Goal: Transaction & Acquisition: Book appointment/travel/reservation

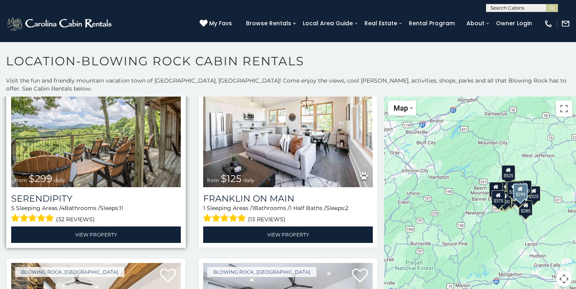
scroll to position [426, 0]
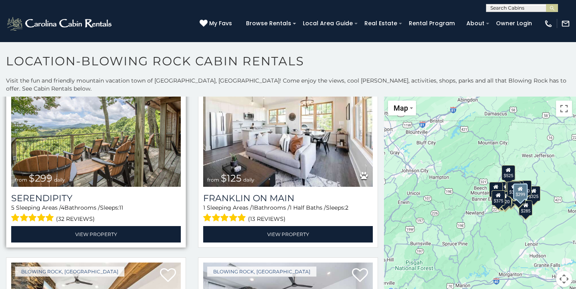
click at [107, 150] on img at bounding box center [96, 129] width 170 height 114
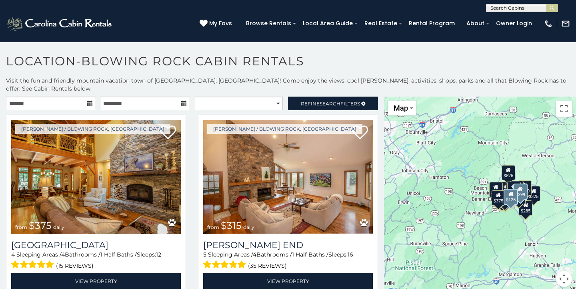
scroll to position [0, 0]
click at [89, 100] on icon at bounding box center [90, 103] width 6 height 6
click at [87, 100] on icon at bounding box center [90, 103] width 6 height 6
click at [61, 96] on input "text" at bounding box center [51, 103] width 90 height 14
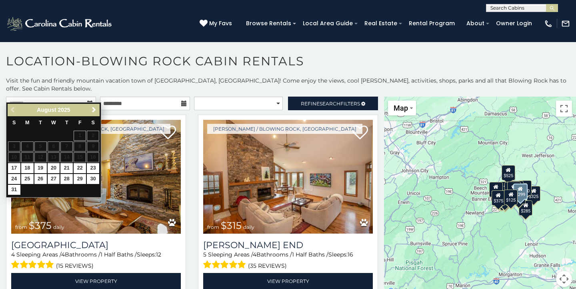
click at [52, 177] on link "27" at bounding box center [54, 179] width 12 height 10
type input "**********"
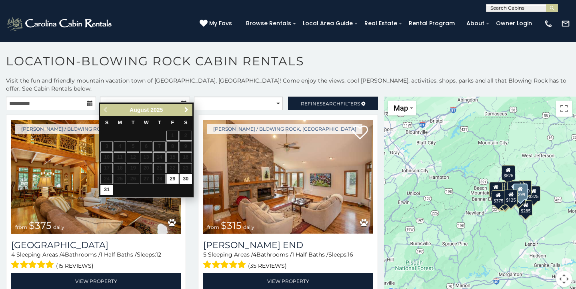
click at [188, 110] on span "Next" at bounding box center [186, 109] width 6 height 6
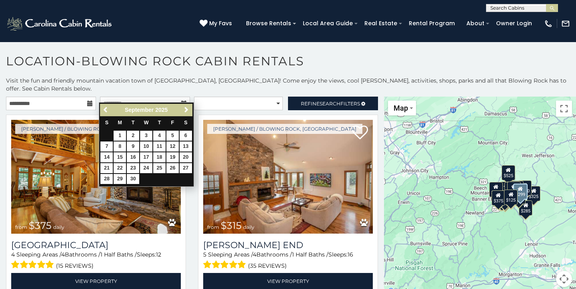
click at [146, 136] on link "3" at bounding box center [146, 135] width 12 height 10
type input "**********"
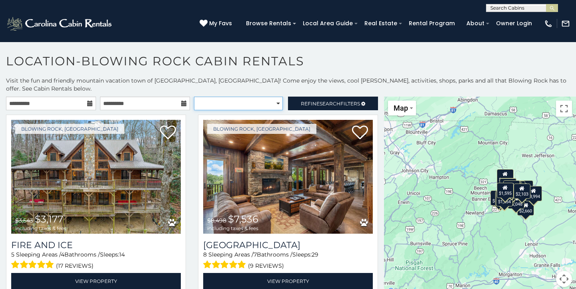
click at [272, 96] on select "**********" at bounding box center [238, 103] width 89 height 14
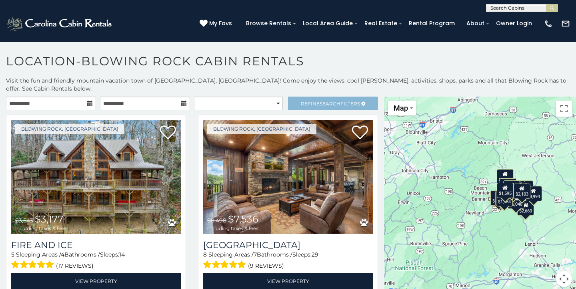
click at [327, 100] on span "Search" at bounding box center [330, 103] width 21 height 6
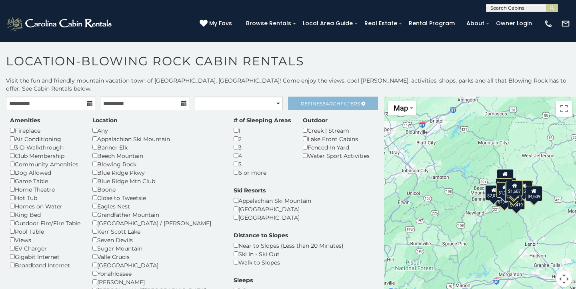
click at [341, 100] on span "Refine Search Filters" at bounding box center [330, 103] width 59 height 6
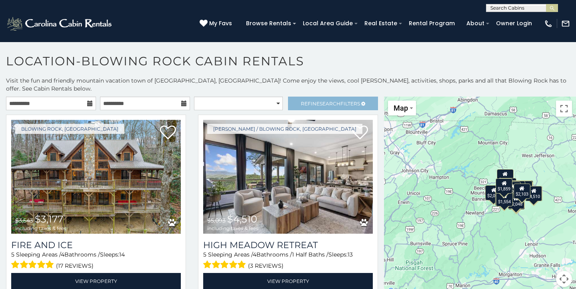
click at [301, 100] on span "Refine Search Filters" at bounding box center [330, 103] width 59 height 6
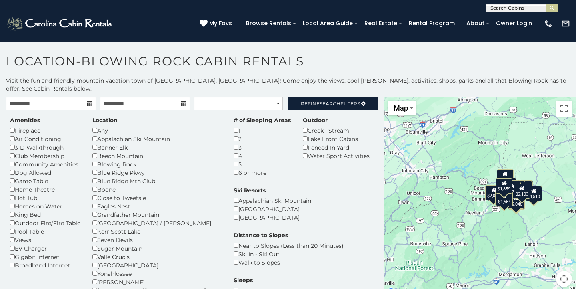
click at [234, 151] on div "4" at bounding box center [262, 155] width 57 height 8
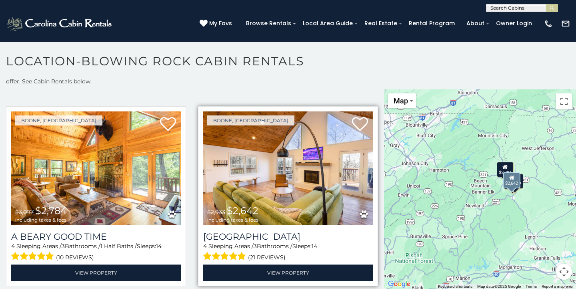
scroll to position [232, 0]
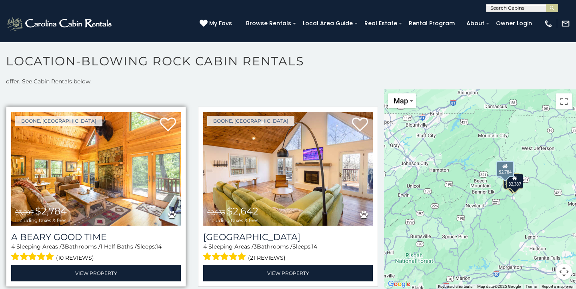
click at [102, 171] on img at bounding box center [96, 169] width 170 height 114
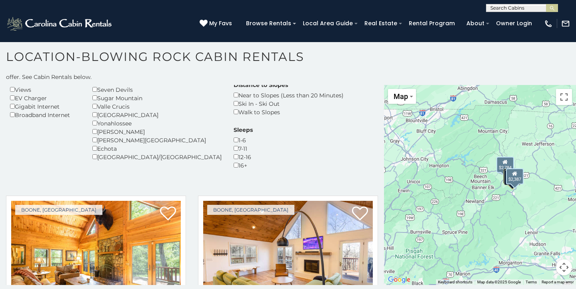
scroll to position [138, 0]
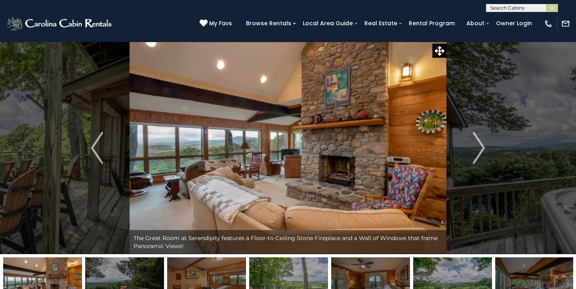
click at [480, 146] on img "Next" at bounding box center [479, 148] width 12 height 32
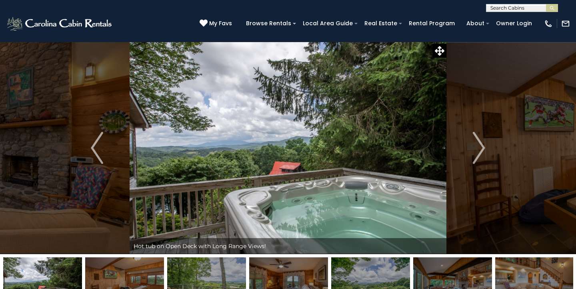
click at [480, 146] on img "Next" at bounding box center [479, 148] width 12 height 32
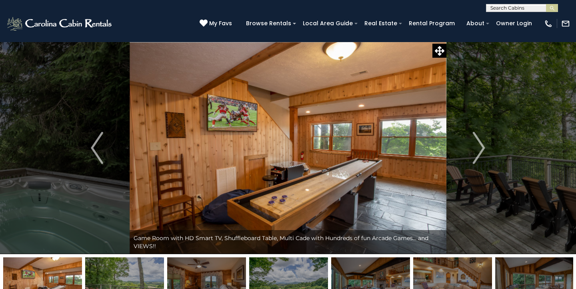
click at [480, 146] on img "Next" at bounding box center [479, 148] width 12 height 32
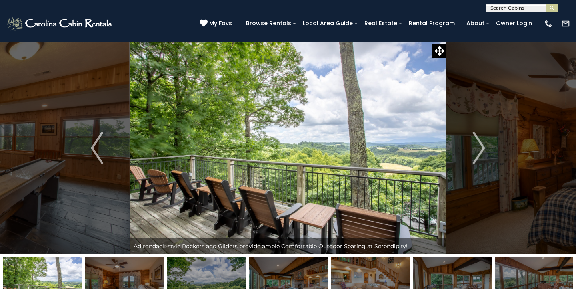
click at [480, 146] on img "Next" at bounding box center [479, 148] width 12 height 32
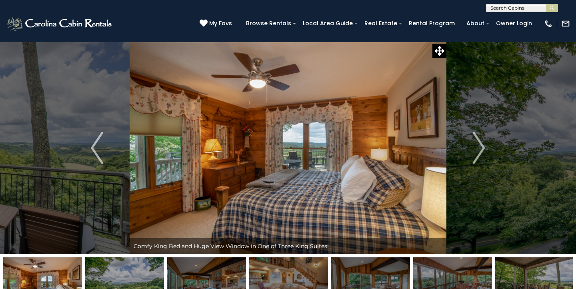
click at [480, 146] on img "Next" at bounding box center [479, 148] width 12 height 32
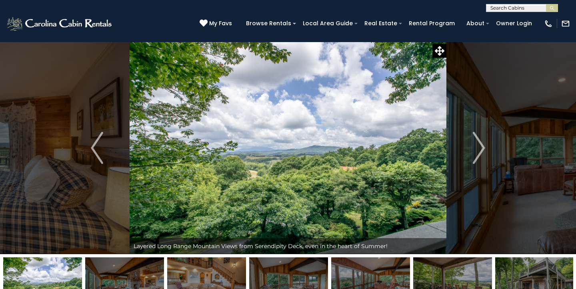
click at [480, 146] on img "Next" at bounding box center [479, 148] width 12 height 32
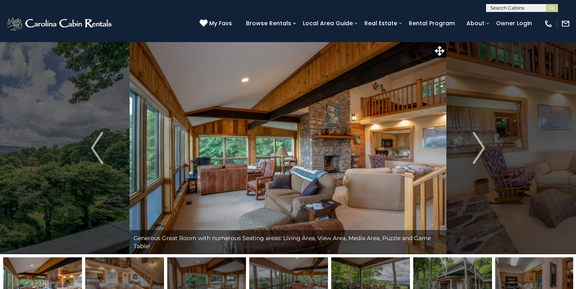
click at [480, 146] on img "Next" at bounding box center [479, 148] width 12 height 32
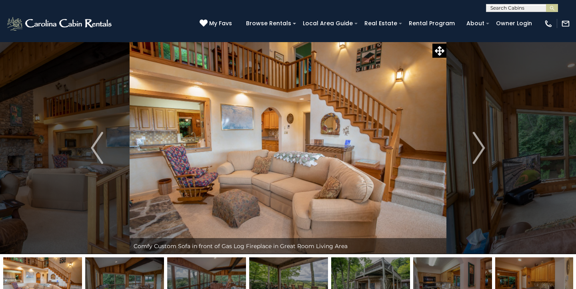
click at [480, 146] on img "Next" at bounding box center [479, 148] width 12 height 32
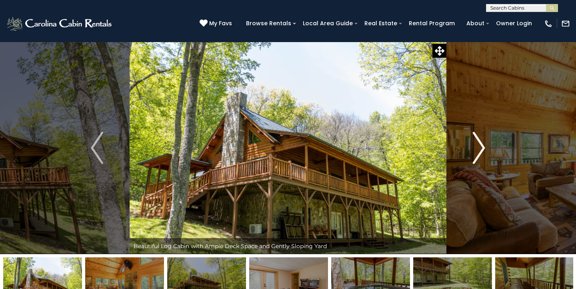
click at [481, 148] on img "Next" at bounding box center [479, 148] width 12 height 32
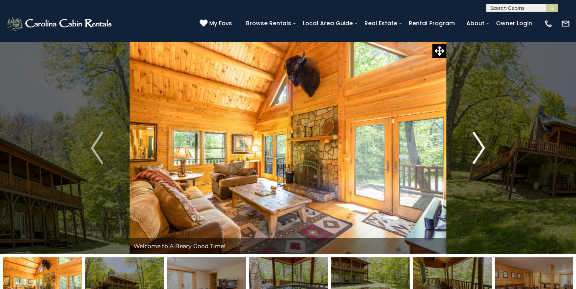
click at [481, 148] on img "Next" at bounding box center [479, 148] width 12 height 32
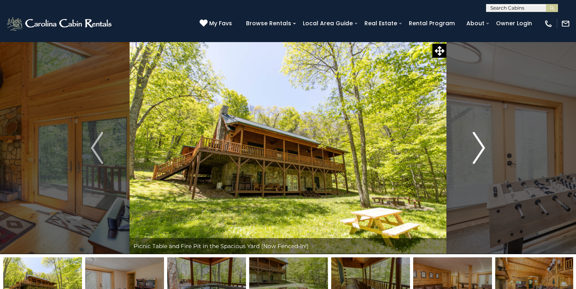
click at [481, 148] on img "Next" at bounding box center [479, 148] width 12 height 32
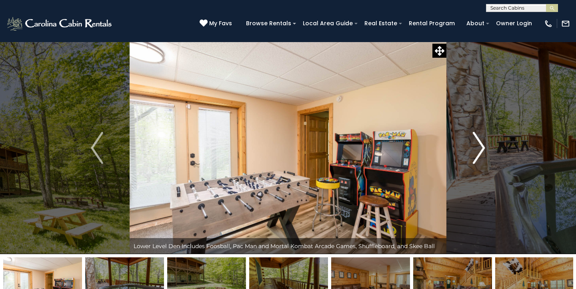
click at [481, 148] on img "Next" at bounding box center [479, 148] width 12 height 32
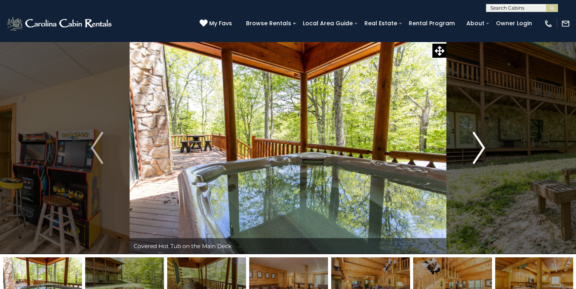
click at [481, 148] on img "Next" at bounding box center [479, 148] width 12 height 32
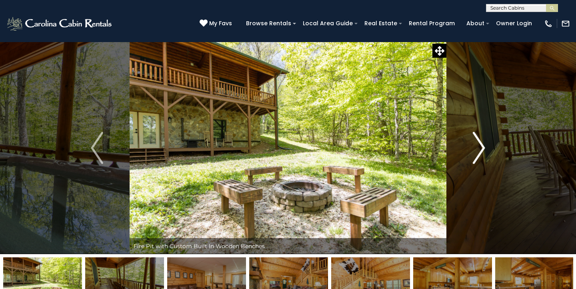
click at [481, 148] on img "Next" at bounding box center [479, 148] width 12 height 32
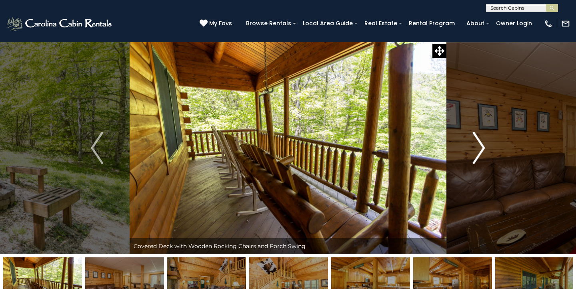
click at [481, 148] on img "Next" at bounding box center [479, 148] width 12 height 32
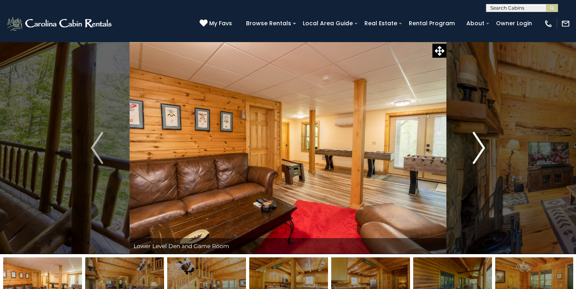
click at [481, 148] on img "Next" at bounding box center [479, 148] width 12 height 32
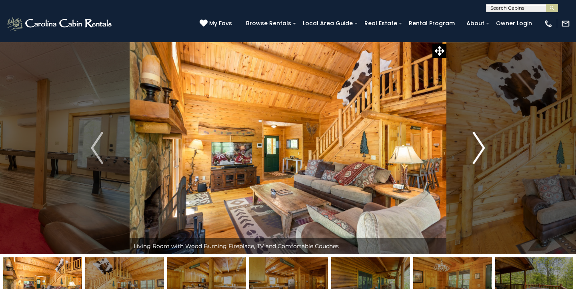
click at [481, 148] on img "Next" at bounding box center [479, 148] width 12 height 32
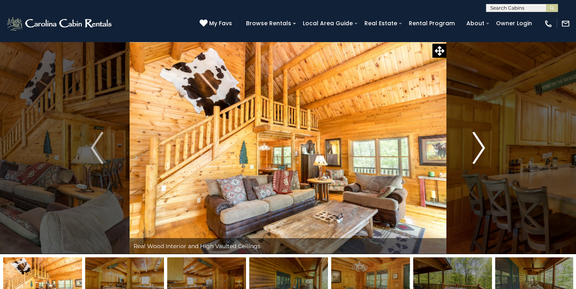
click at [481, 148] on img "Next" at bounding box center [479, 148] width 12 height 32
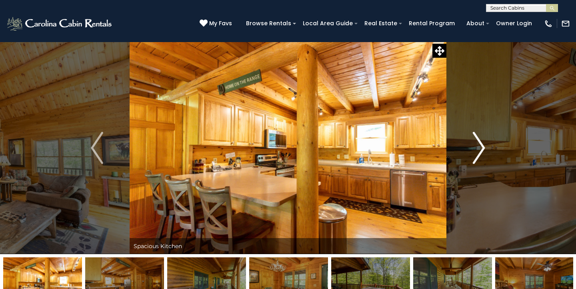
click at [481, 146] on img "Next" at bounding box center [479, 148] width 12 height 32
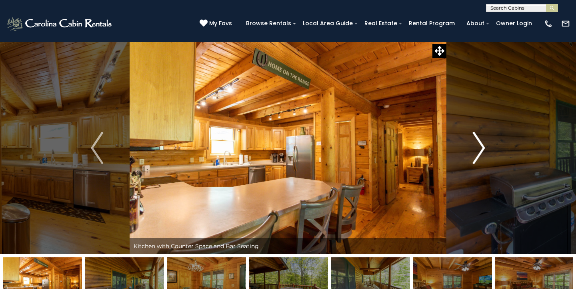
click at [481, 146] on img "Next" at bounding box center [479, 148] width 12 height 32
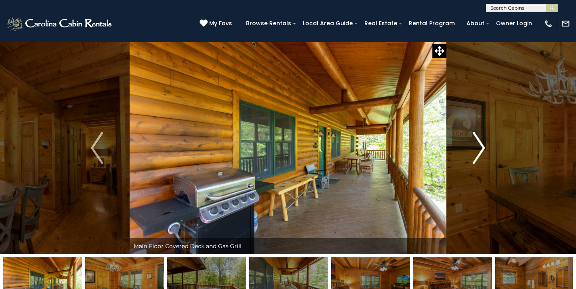
click at [481, 146] on img "Next" at bounding box center [479, 148] width 12 height 32
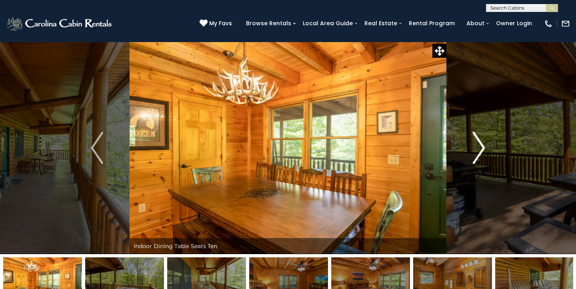
click at [481, 146] on img "Next" at bounding box center [479, 148] width 12 height 32
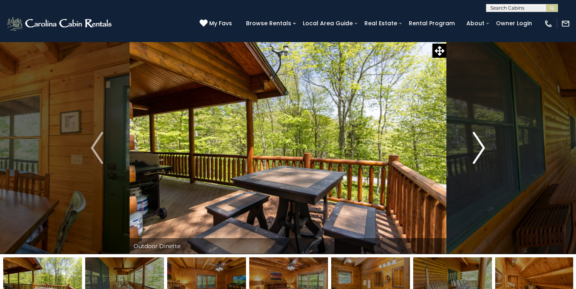
click at [481, 146] on img "Next" at bounding box center [479, 148] width 12 height 32
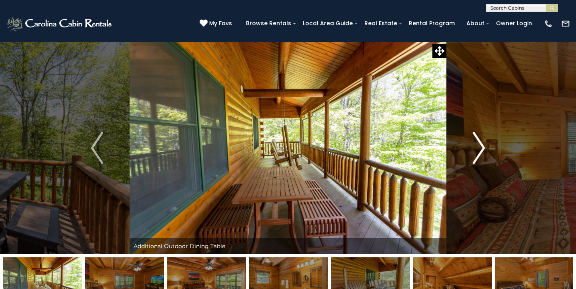
click at [481, 146] on img "Next" at bounding box center [479, 148] width 12 height 32
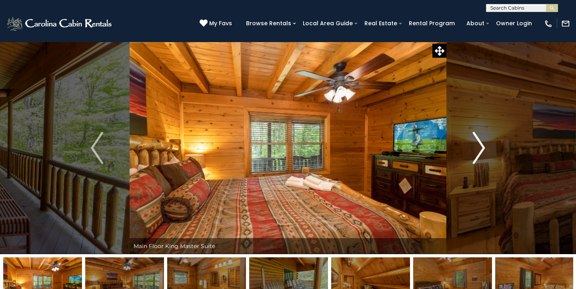
click at [481, 146] on img "Next" at bounding box center [479, 148] width 12 height 32
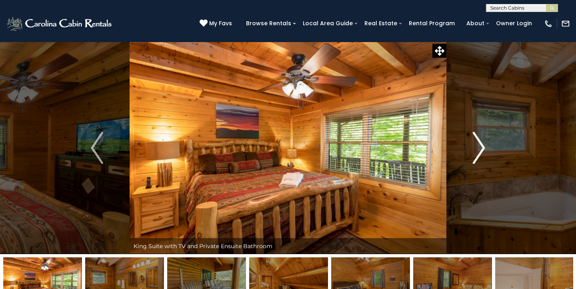
click at [481, 146] on img "Next" at bounding box center [479, 148] width 12 height 32
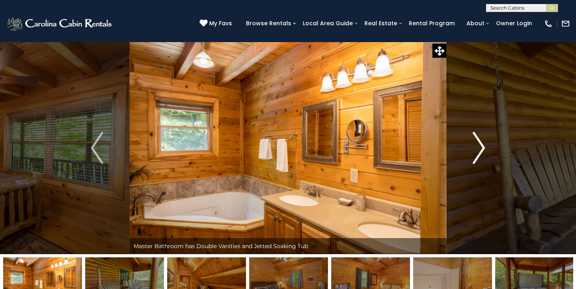
click at [481, 146] on img "Next" at bounding box center [479, 148] width 12 height 32
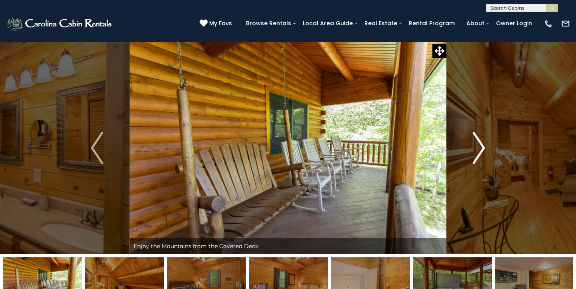
click at [481, 146] on img "Next" at bounding box center [479, 148] width 12 height 32
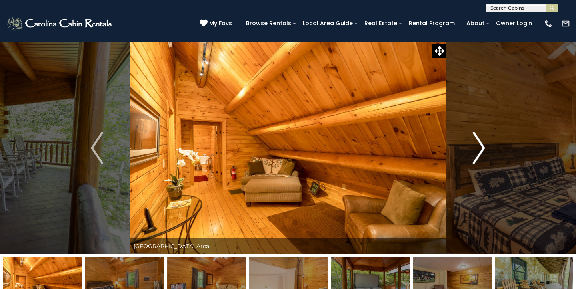
click at [481, 146] on img "Next" at bounding box center [479, 148] width 12 height 32
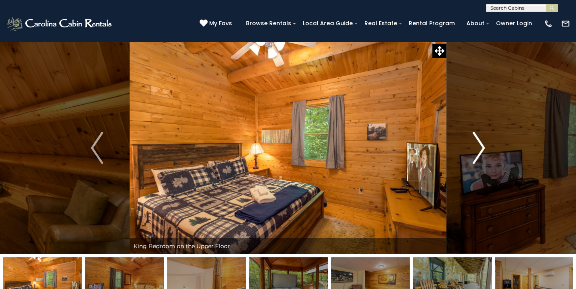
click at [481, 146] on img "Next" at bounding box center [479, 148] width 12 height 32
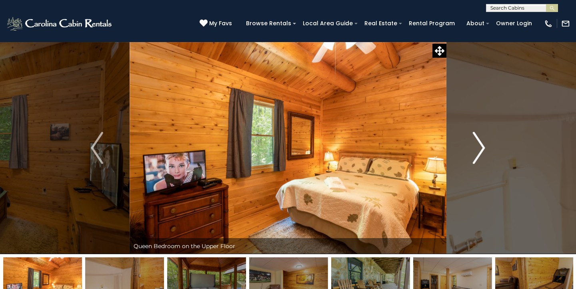
click at [481, 146] on img "Next" at bounding box center [479, 148] width 12 height 32
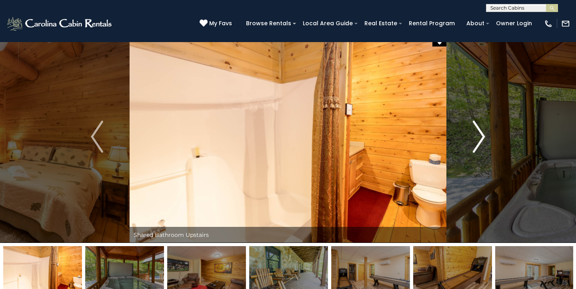
scroll to position [11, 0]
click at [480, 135] on img "Next" at bounding box center [479, 137] width 12 height 32
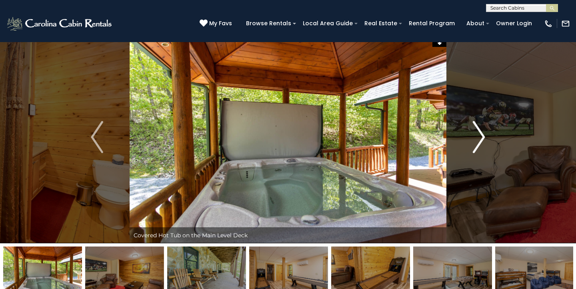
click at [480, 135] on img "Next" at bounding box center [479, 137] width 12 height 32
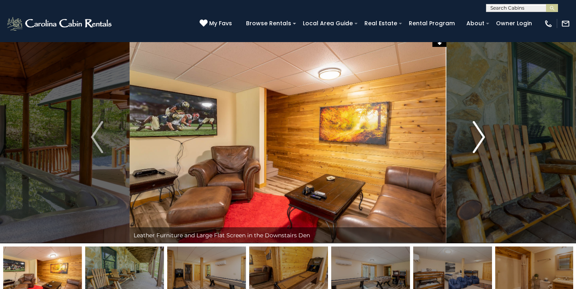
click at [480, 135] on img "Next" at bounding box center [479, 137] width 12 height 32
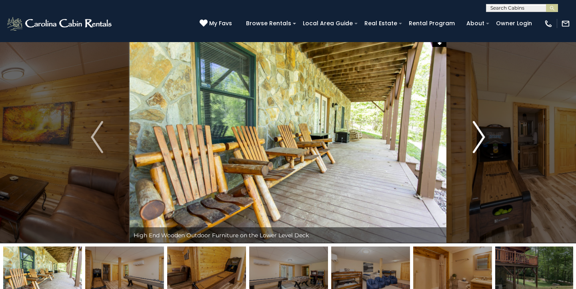
click at [480, 135] on img "Next" at bounding box center [479, 137] width 12 height 32
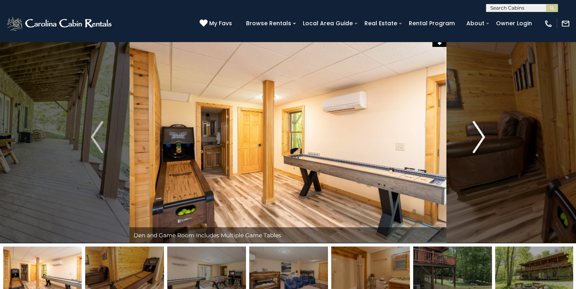
click at [480, 135] on img "Next" at bounding box center [479, 137] width 12 height 32
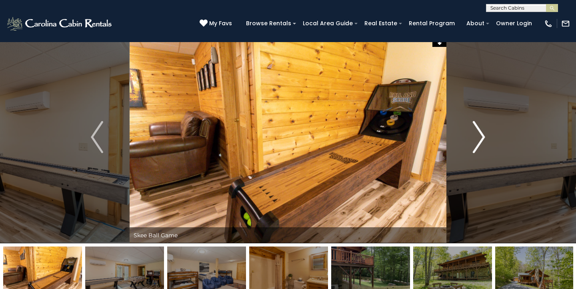
click at [480, 135] on img "Next" at bounding box center [479, 137] width 12 height 32
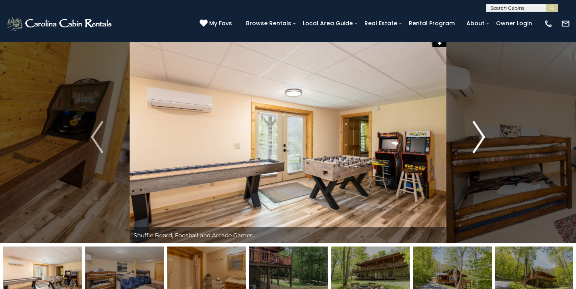
click at [480, 135] on img "Next" at bounding box center [479, 137] width 12 height 32
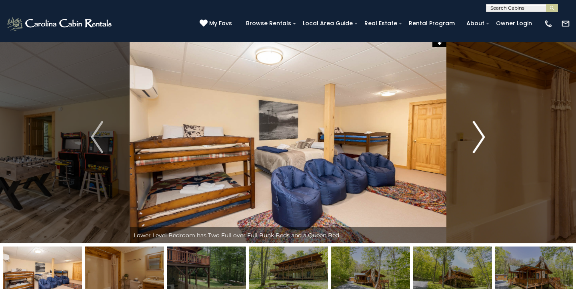
click at [480, 135] on img "Next" at bounding box center [479, 137] width 12 height 32
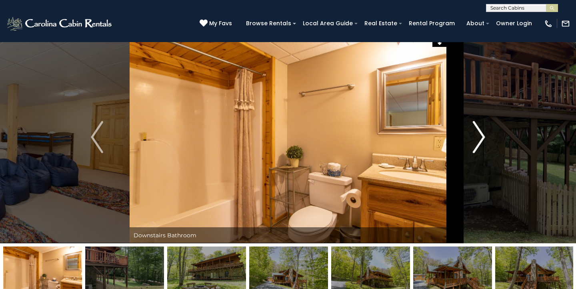
click at [480, 135] on img "Next" at bounding box center [479, 137] width 12 height 32
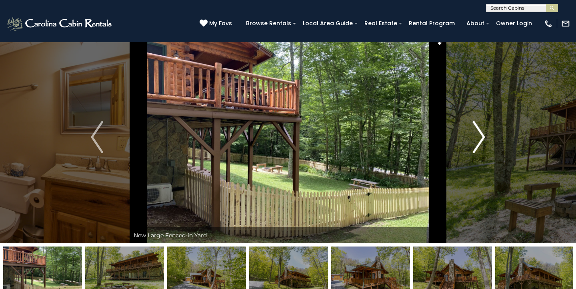
click at [480, 135] on img "Next" at bounding box center [479, 137] width 12 height 32
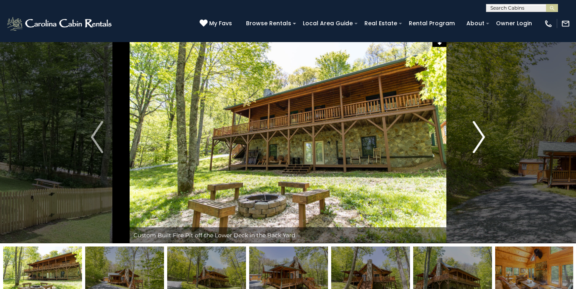
click at [480, 135] on img "Next" at bounding box center [479, 137] width 12 height 32
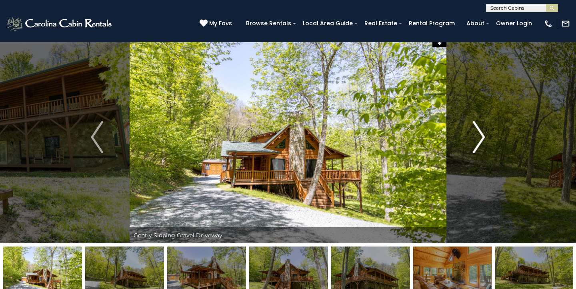
click at [480, 135] on img "Next" at bounding box center [479, 137] width 12 height 32
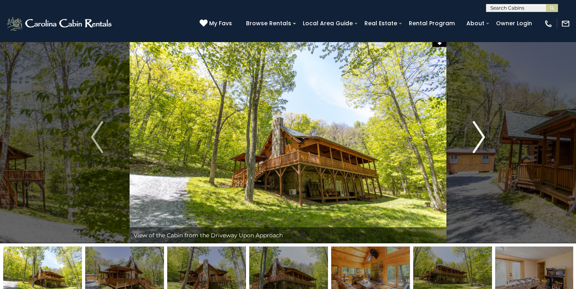
click at [480, 135] on img "Next" at bounding box center [479, 137] width 12 height 32
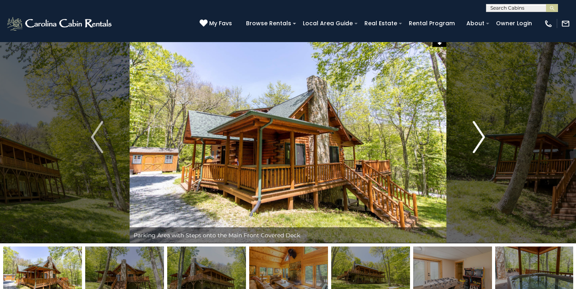
click at [480, 135] on img "Next" at bounding box center [479, 137] width 12 height 32
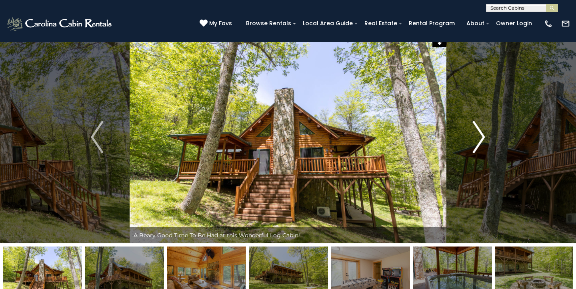
click at [480, 135] on img "Next" at bounding box center [479, 137] width 12 height 32
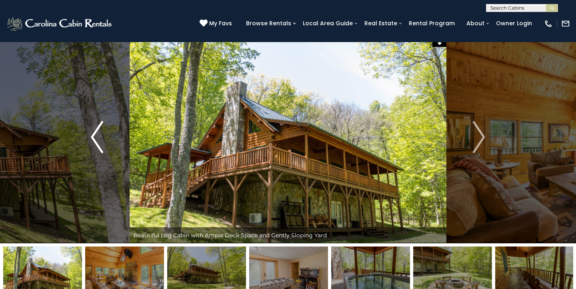
click at [94, 135] on img "Previous" at bounding box center [97, 137] width 12 height 32
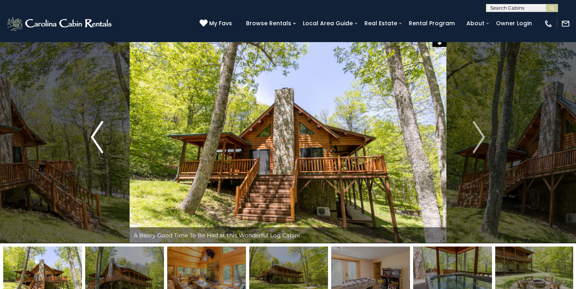
click at [94, 135] on img "Previous" at bounding box center [97, 137] width 12 height 32
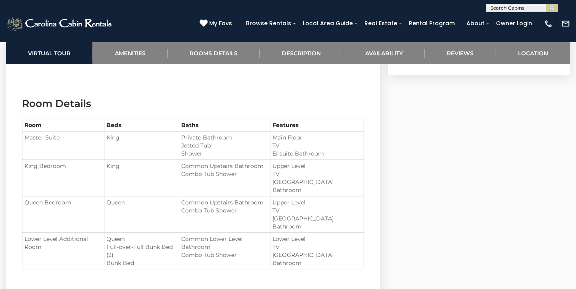
scroll to position [822, 0]
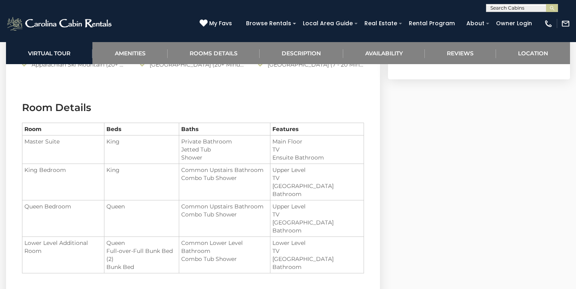
select select "*"
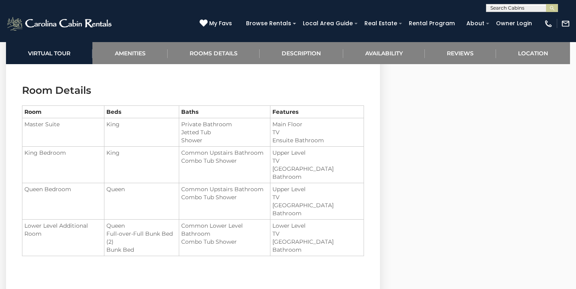
scroll to position [840, 0]
select select "*"
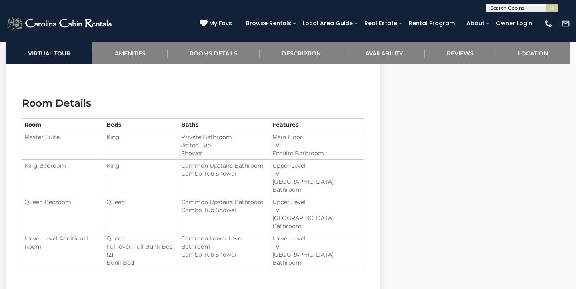
scroll to position [824, 0]
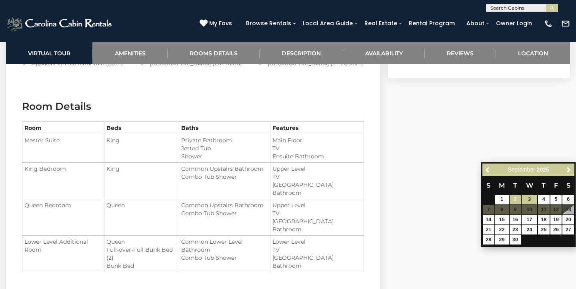
click at [517, 201] on link "2" at bounding box center [516, 199] width 12 height 9
type input "**********"
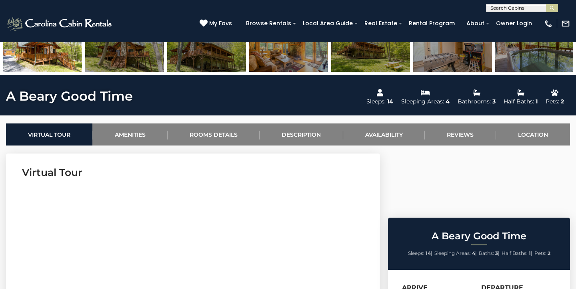
scroll to position [234, 0]
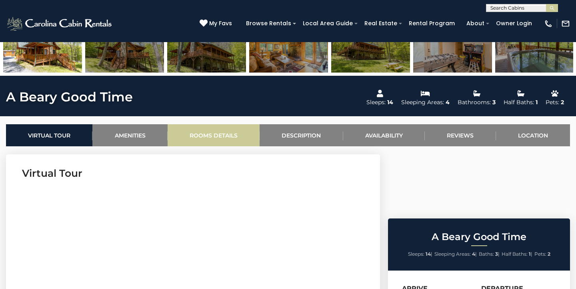
click at [222, 136] on link "Rooms Details" at bounding box center [214, 135] width 92 height 22
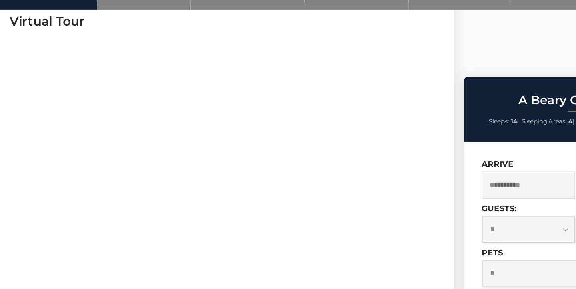
scroll to position [318, 0]
